Goal: Task Accomplishment & Management: Use online tool/utility

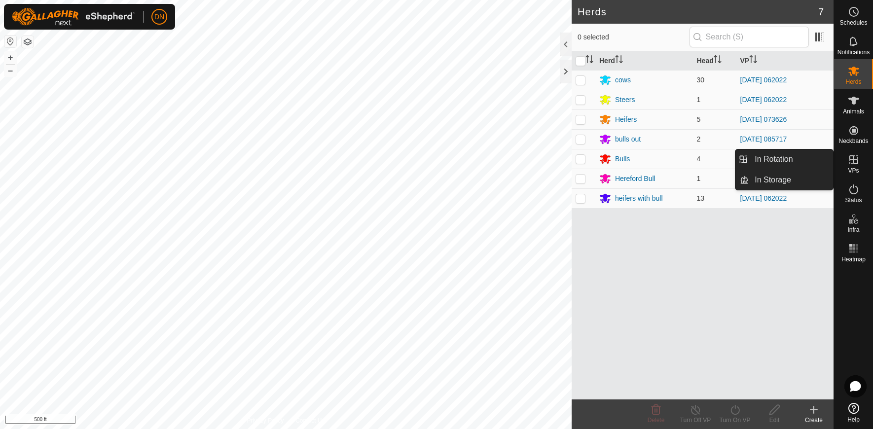
click at [851, 162] on icon at bounding box center [854, 160] width 12 height 12
click at [788, 155] on link "In Rotation" at bounding box center [791, 159] width 84 height 20
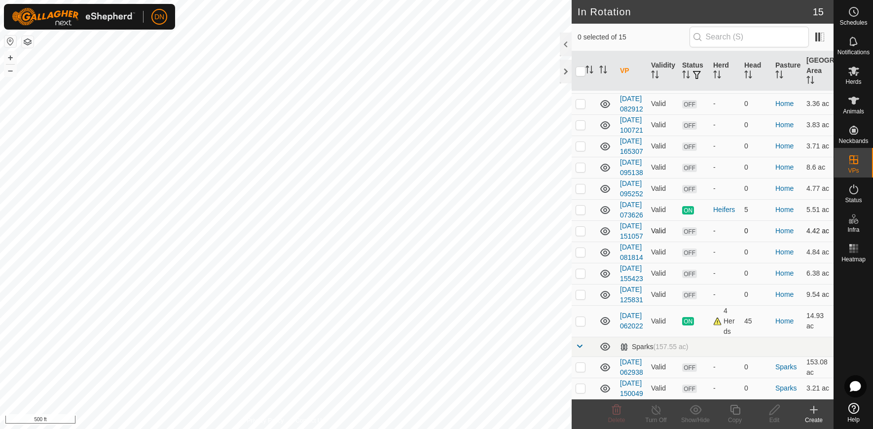
scroll to position [360, 0]
click at [580, 317] on p-checkbox at bounding box center [581, 321] width 10 height 8
checkbox input "true"
click at [735, 407] on icon at bounding box center [735, 410] width 12 height 12
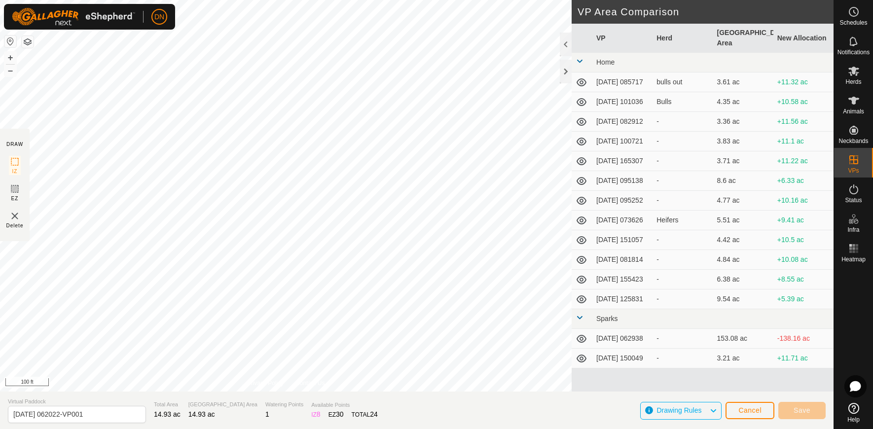
click at [390, 408] on div "DRAW IZ EZ Delete Privacy Policy Contact Us + – ⇧ i 100 ft VP Area Comparison V…" at bounding box center [417, 214] width 834 height 429
click at [798, 402] on button "Save" at bounding box center [801, 410] width 47 height 17
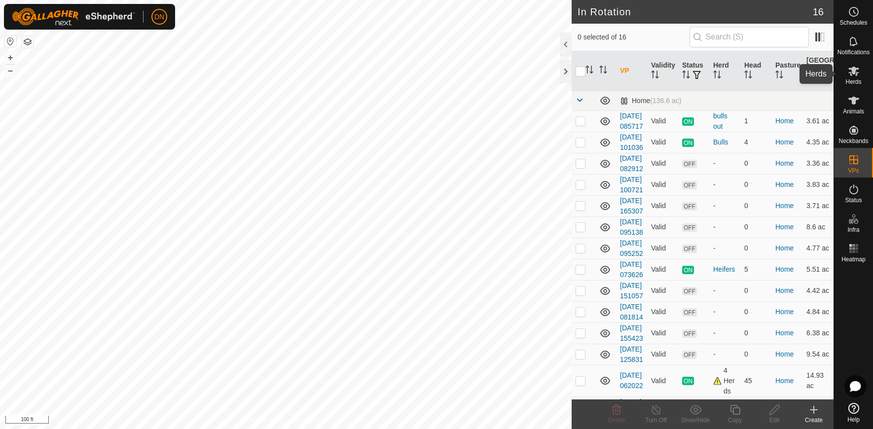
click at [851, 71] on icon at bounding box center [854, 71] width 12 height 12
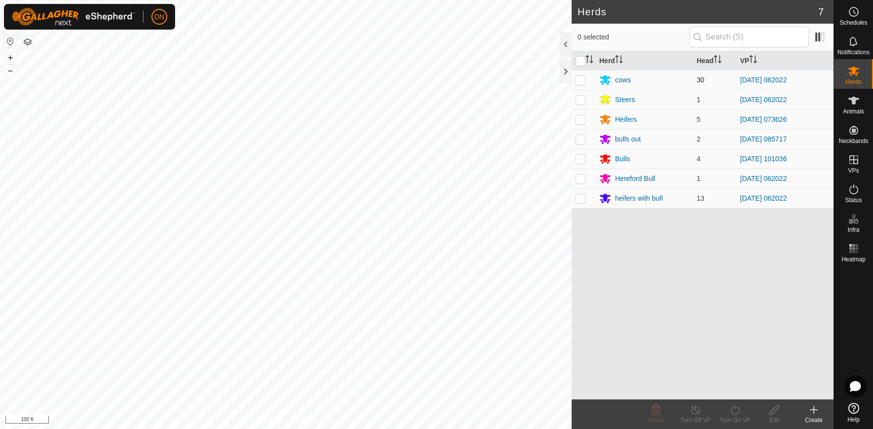
click at [582, 77] on p-checkbox at bounding box center [581, 80] width 10 height 8
checkbox input "true"
click at [582, 99] on p-checkbox at bounding box center [581, 100] width 10 height 8
checkbox input "true"
click at [581, 179] on p-checkbox at bounding box center [581, 179] width 10 height 8
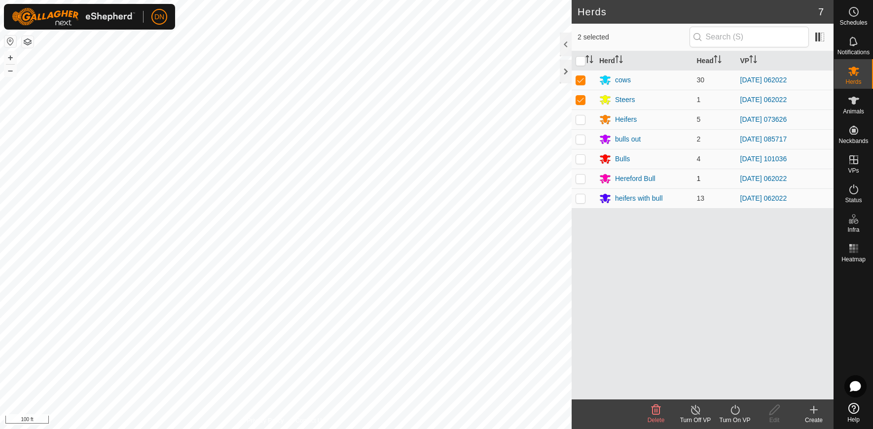
checkbox input "true"
click at [584, 200] on p-checkbox at bounding box center [581, 198] width 10 height 8
checkbox input "true"
click at [741, 415] on icon at bounding box center [735, 410] width 12 height 12
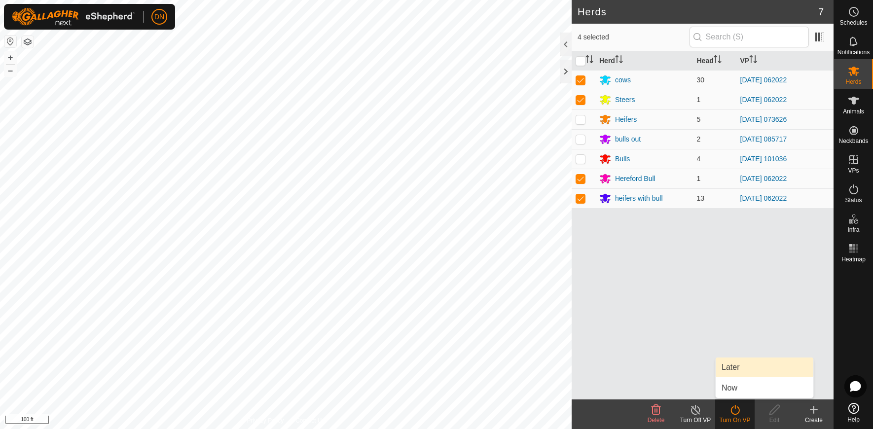
click at [739, 365] on link "Later" at bounding box center [765, 368] width 98 height 20
click at [733, 408] on icon at bounding box center [735, 410] width 9 height 10
click at [734, 409] on icon at bounding box center [735, 410] width 12 height 12
click at [739, 388] on link "Now" at bounding box center [765, 388] width 98 height 20
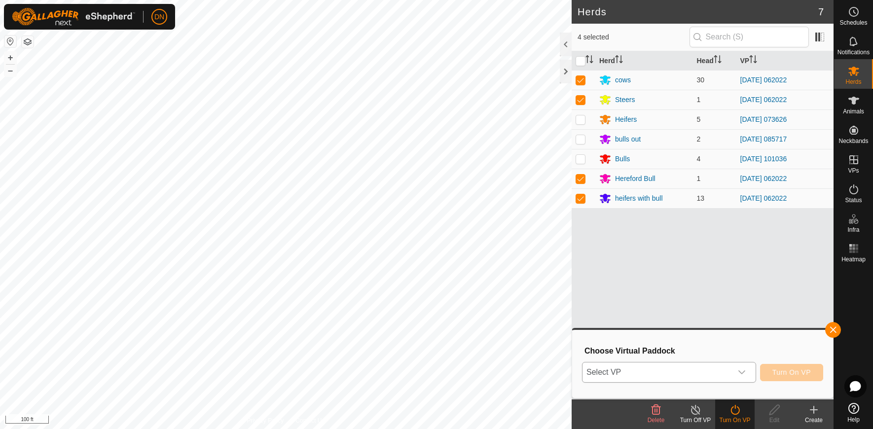
click at [743, 372] on icon "dropdown trigger" at bounding box center [742, 373] width 8 height 8
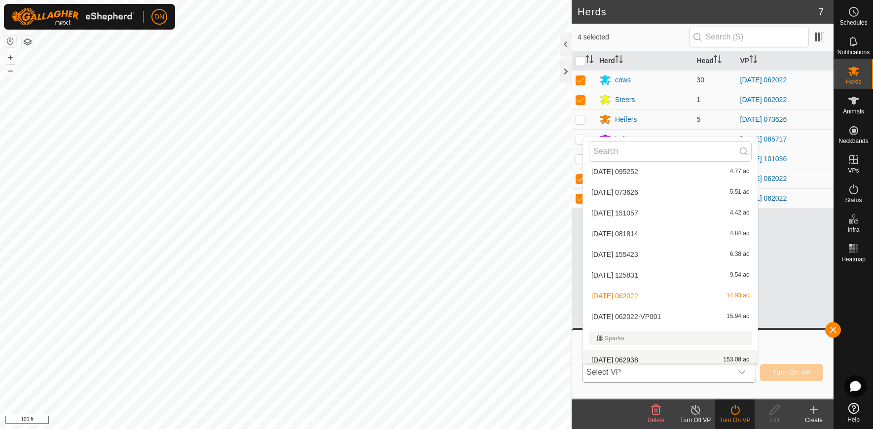
scroll to position [179, 0]
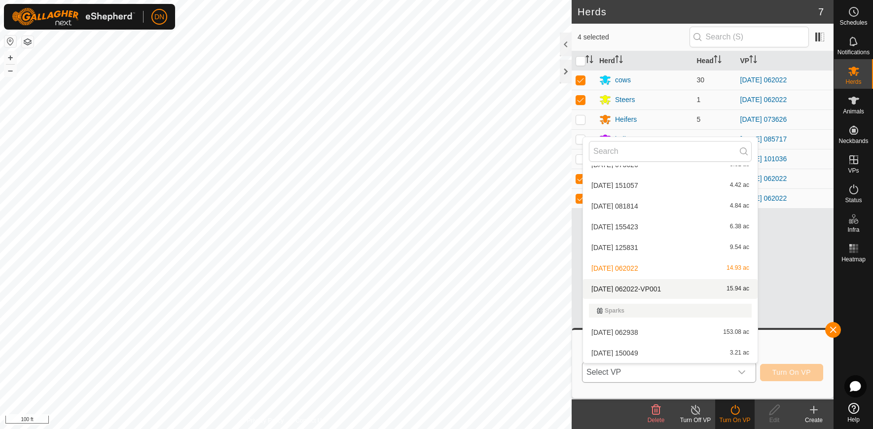
click at [680, 292] on li "[DATE] 062022-VP001 15.94 ac" at bounding box center [670, 289] width 175 height 20
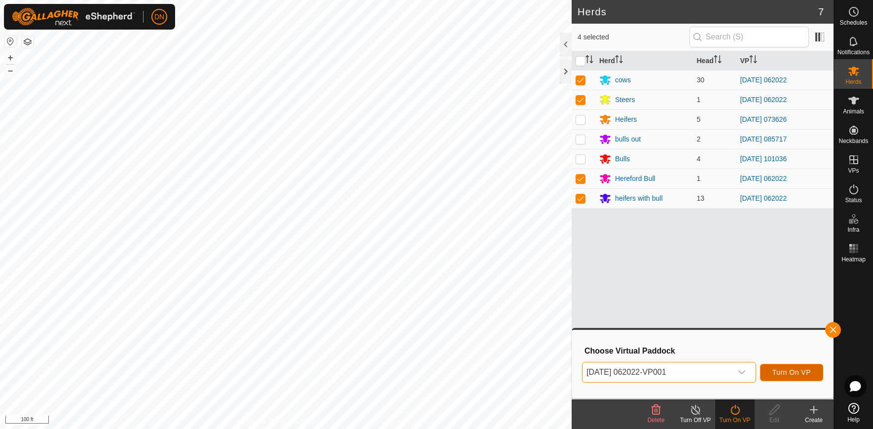
click at [787, 371] on span "Turn On VP" at bounding box center [792, 373] width 38 height 8
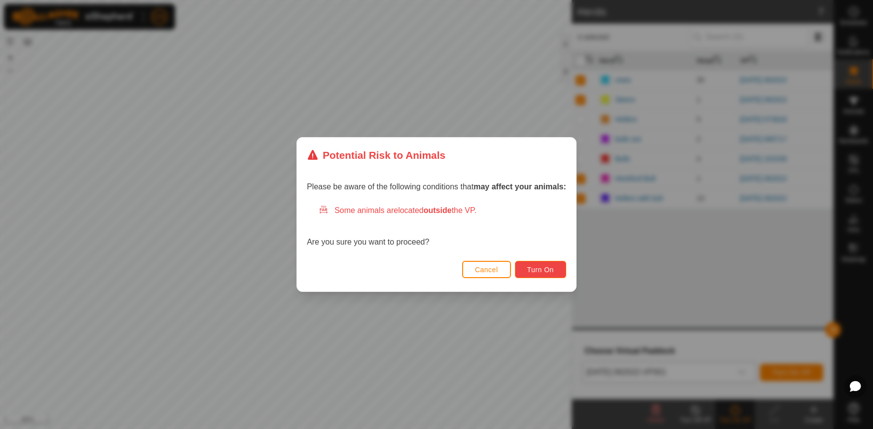
click at [536, 263] on button "Turn On" at bounding box center [540, 269] width 51 height 17
